Goal: Task Accomplishment & Management: Complete application form

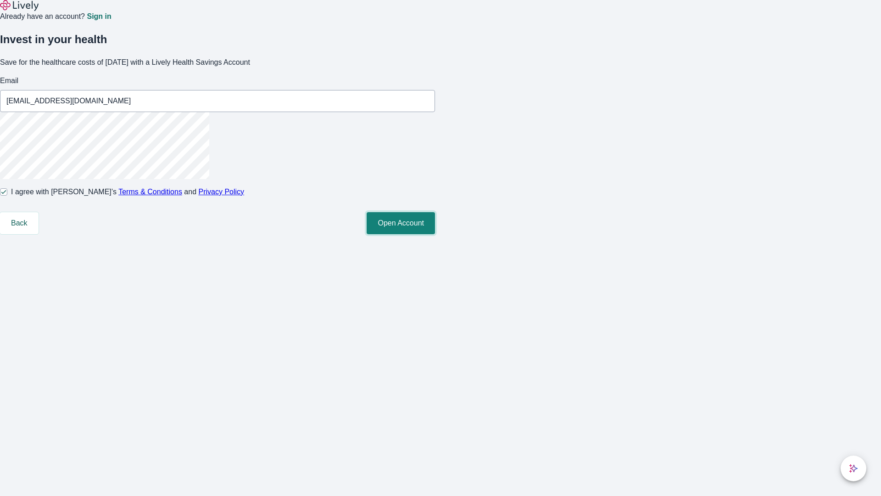
click at [435, 234] on button "Open Account" at bounding box center [401, 223] width 68 height 22
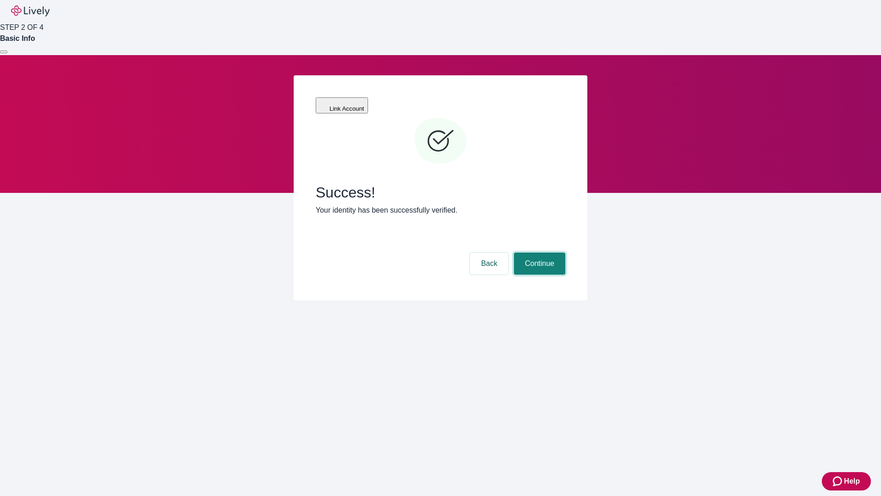
click at [538, 252] on button "Continue" at bounding box center [539, 263] width 51 height 22
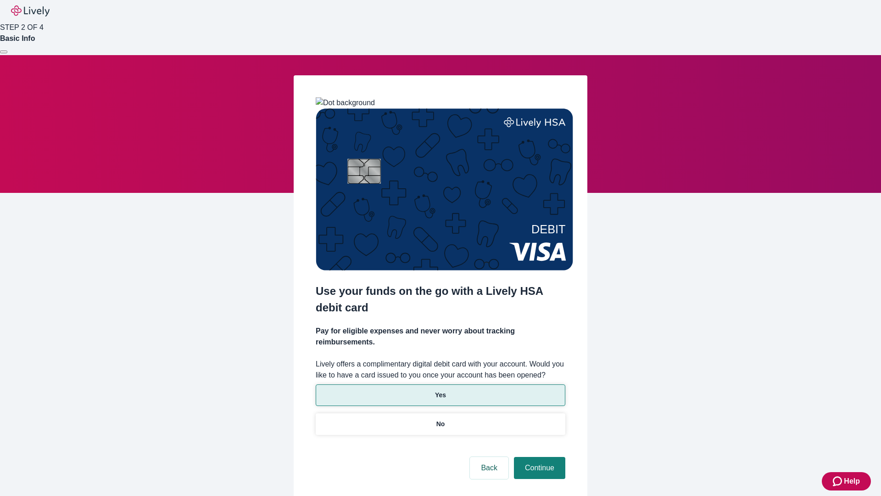
click at [440, 390] on p "Yes" at bounding box center [440, 395] width 11 height 10
click at [538, 457] on button "Continue" at bounding box center [539, 468] width 51 height 22
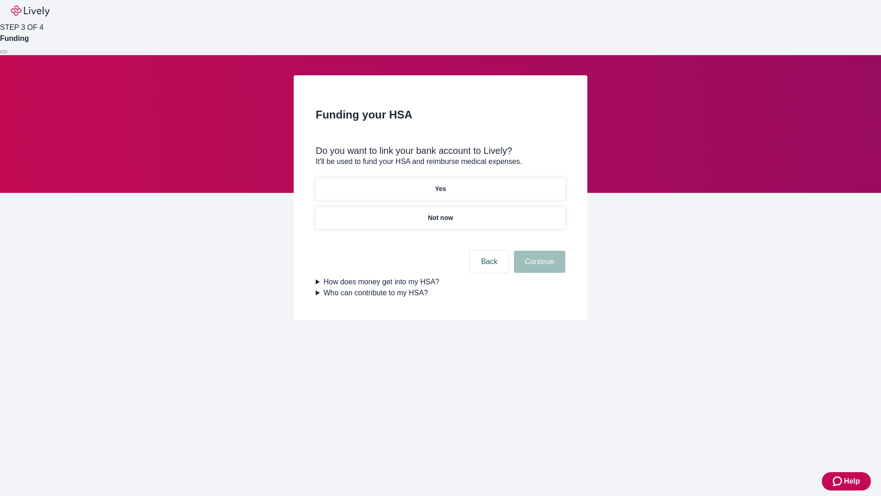
click at [440, 213] on p "Not now" at bounding box center [440, 218] width 25 height 10
click at [538, 267] on button "Continue" at bounding box center [539, 262] width 51 height 22
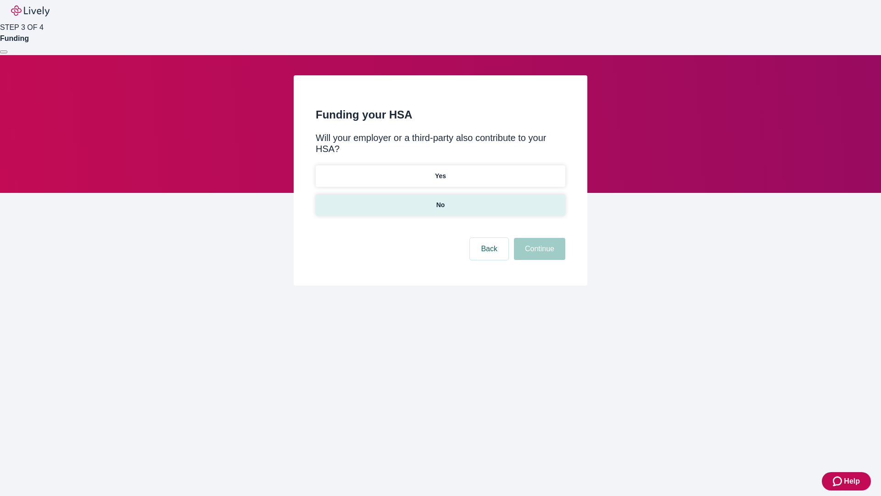
click at [440, 200] on p "No" at bounding box center [440, 205] width 9 height 10
click at [538, 238] on button "Continue" at bounding box center [539, 249] width 51 height 22
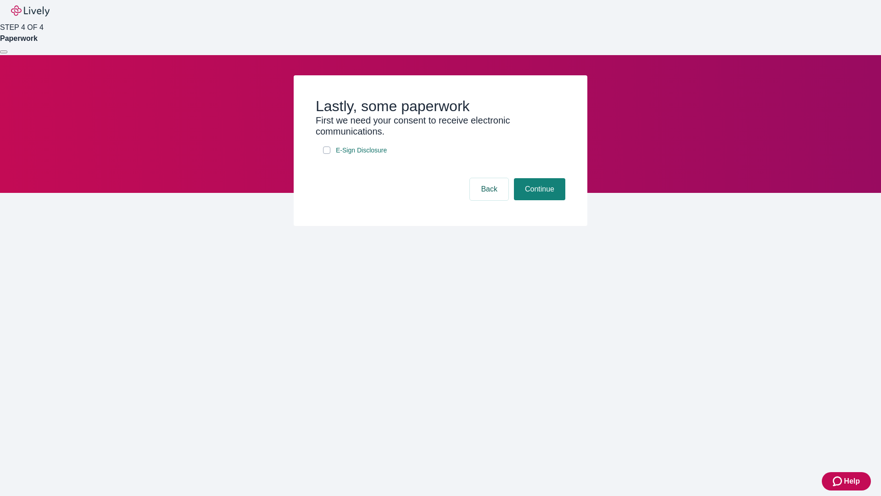
click at [327, 154] on input "E-Sign Disclosure" at bounding box center [326, 149] width 7 height 7
checkbox input "true"
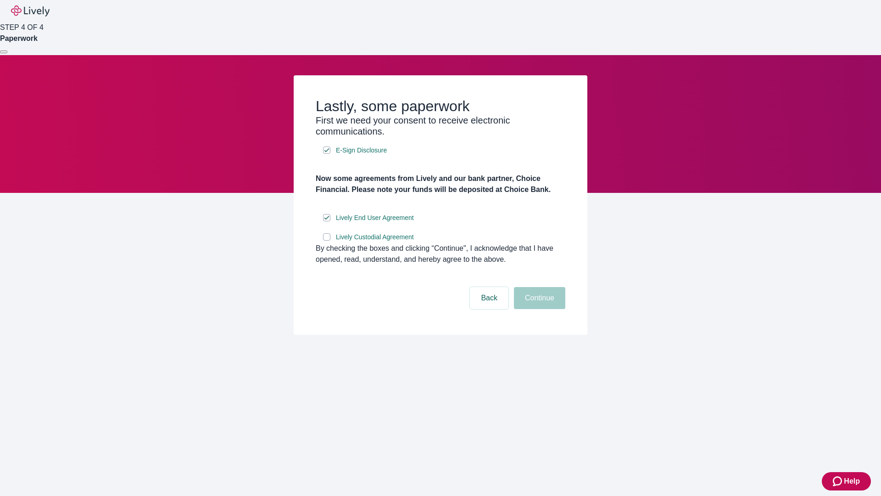
click at [327, 240] on input "Lively Custodial Agreement" at bounding box center [326, 236] width 7 height 7
checkbox input "true"
click at [538, 309] on button "Continue" at bounding box center [539, 298] width 51 height 22
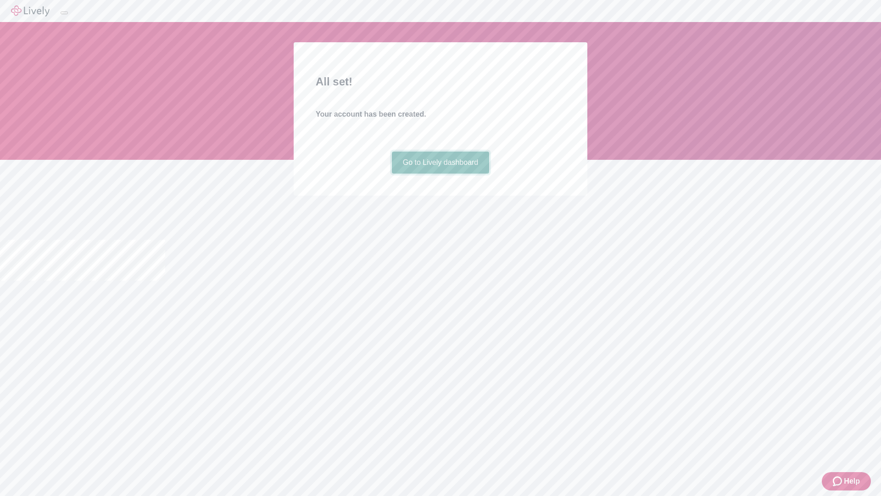
click at [440, 173] on link "Go to Lively dashboard" at bounding box center [441, 162] width 98 height 22
